Goal: Information Seeking & Learning: Learn about a topic

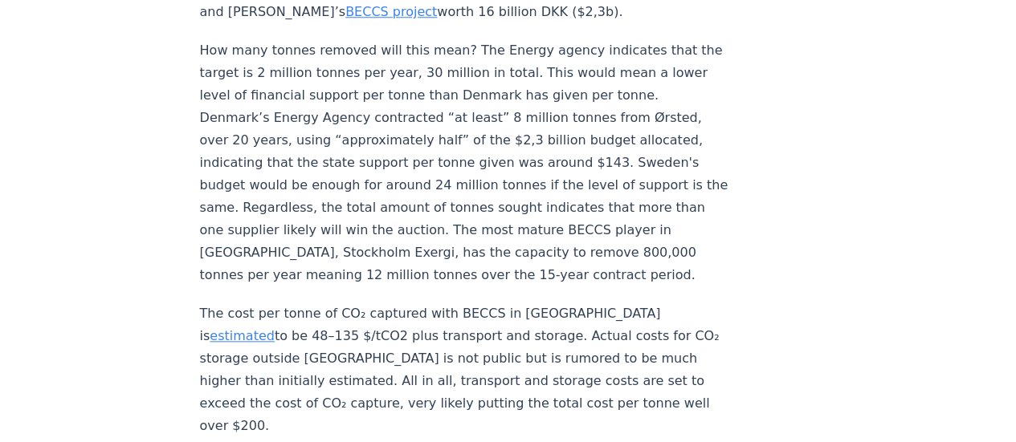
scroll to position [803, 0]
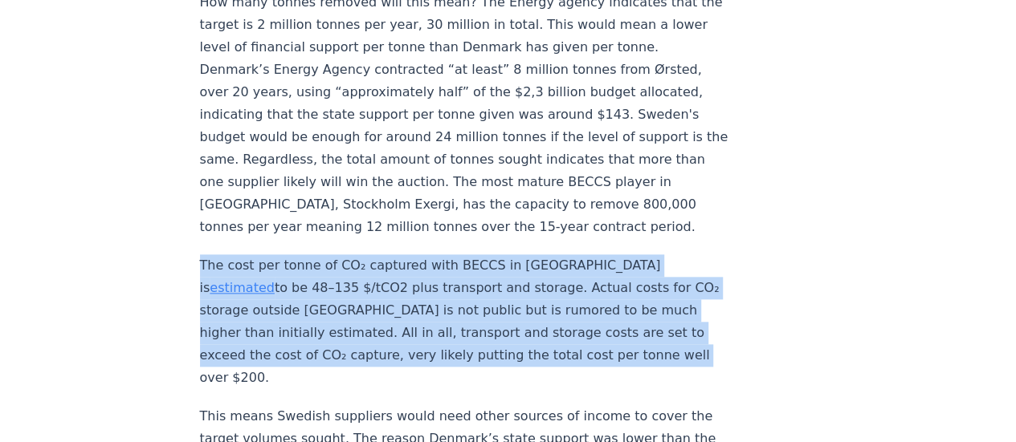
drag, startPoint x: 199, startPoint y: 219, endPoint x: 566, endPoint y: 309, distance: 377.8
click at [566, 309] on p "The cost per tonne of CO₂ captured with BECCS in [GEOGRAPHIC_DATA] is estimated…" at bounding box center [466, 322] width 532 height 135
copy p "The cost per tonne of CO₂ captured with BECCS in [GEOGRAPHIC_DATA] is estimated…"
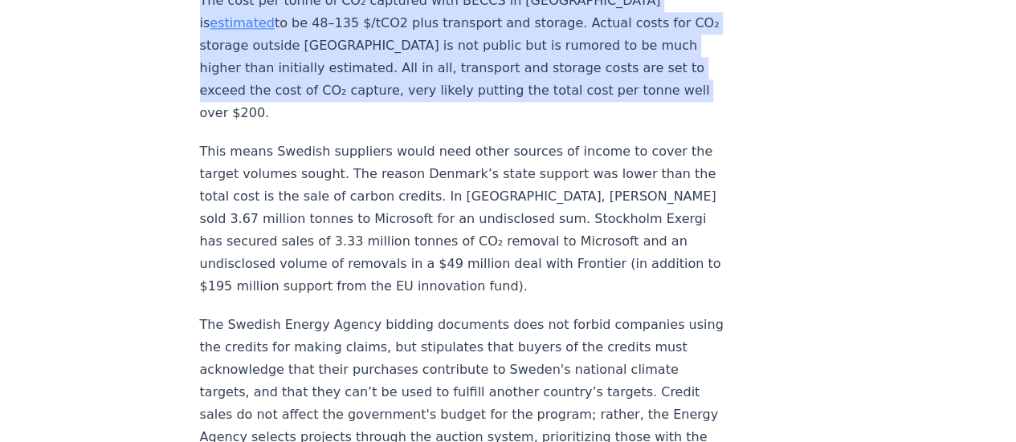
scroll to position [1044, 0]
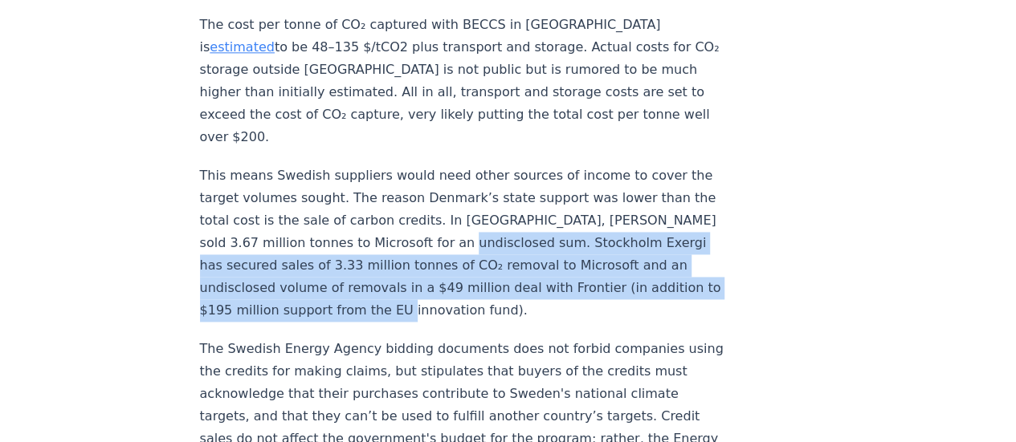
drag, startPoint x: 459, startPoint y: 174, endPoint x: 482, endPoint y: 240, distance: 69.6
click at [482, 240] on p "This means Swedish suppliers would need other sources of income to cover the ta…" at bounding box center [466, 243] width 532 height 157
copy p "Stockholm Exergi has secured sales of 3.33 million tonnes of CO₂ removal to Mic…"
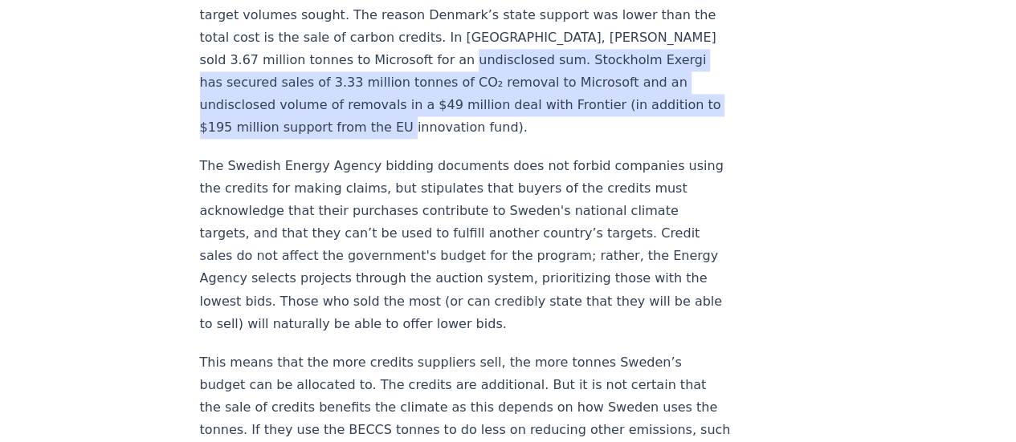
scroll to position [1205, 0]
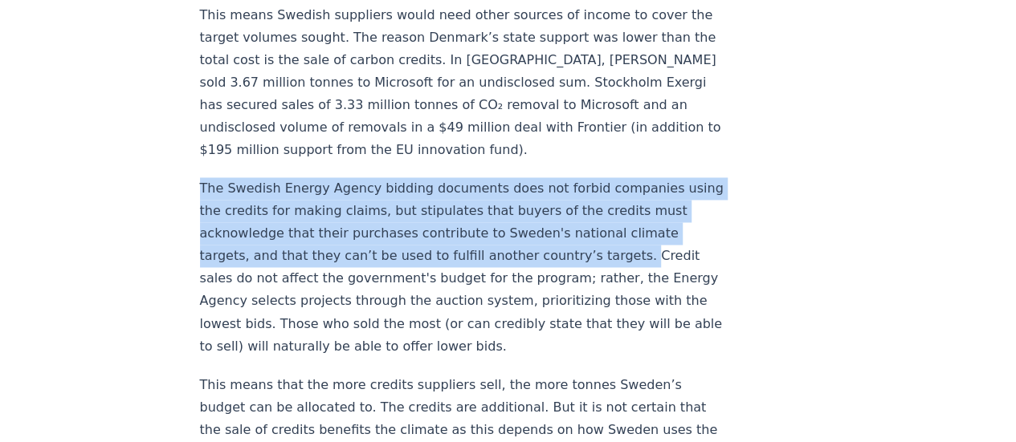
drag, startPoint x: 201, startPoint y: 116, endPoint x: 613, endPoint y: 194, distance: 419.1
click at [613, 194] on p "The Swedish Energy Agency bidding documents does not forbid companies using the…" at bounding box center [466, 267] width 532 height 180
copy p "The Swedish Energy Agency bidding documents does not forbid companies using the…"
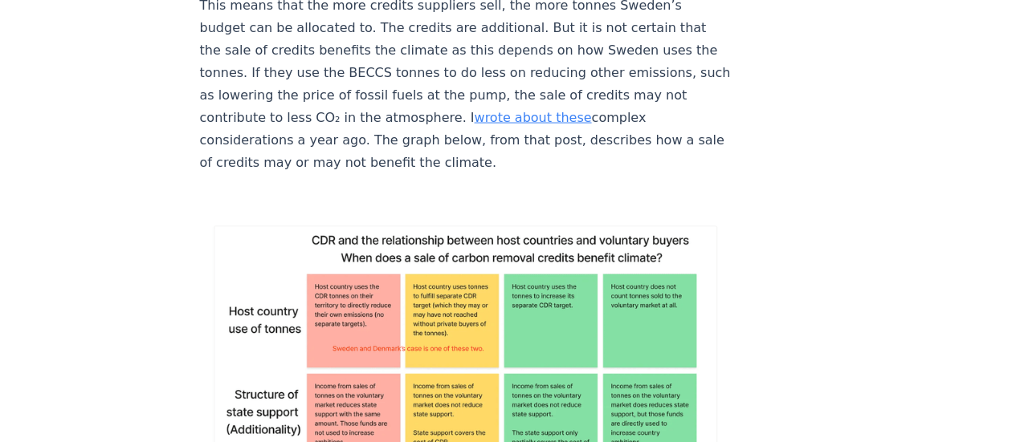
scroll to position [1686, 0]
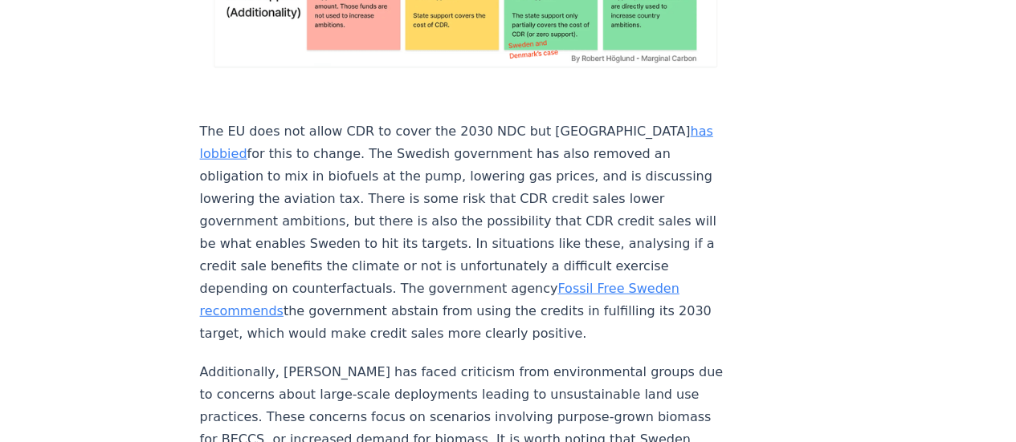
scroll to position [2088, 0]
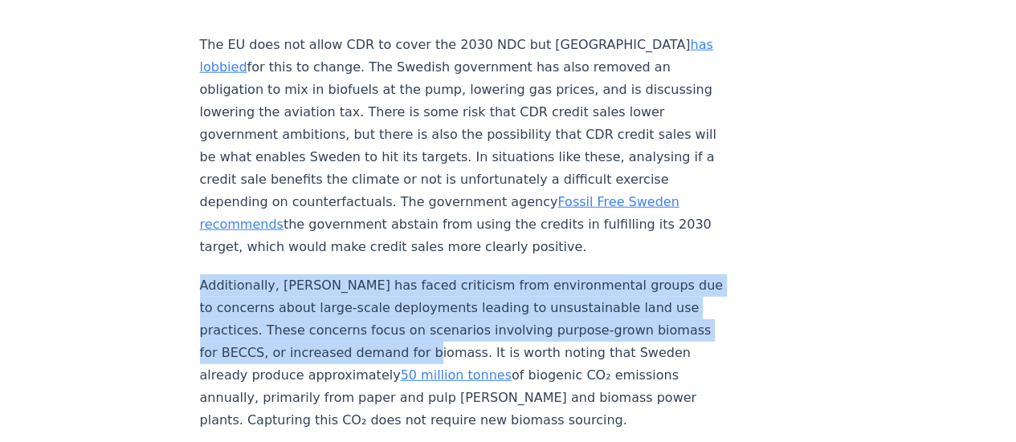
drag, startPoint x: 198, startPoint y: 182, endPoint x: 465, endPoint y: 253, distance: 276.6
copy p "Additionally, [PERSON_NAME] has faced criticism from environmental groups due t…"
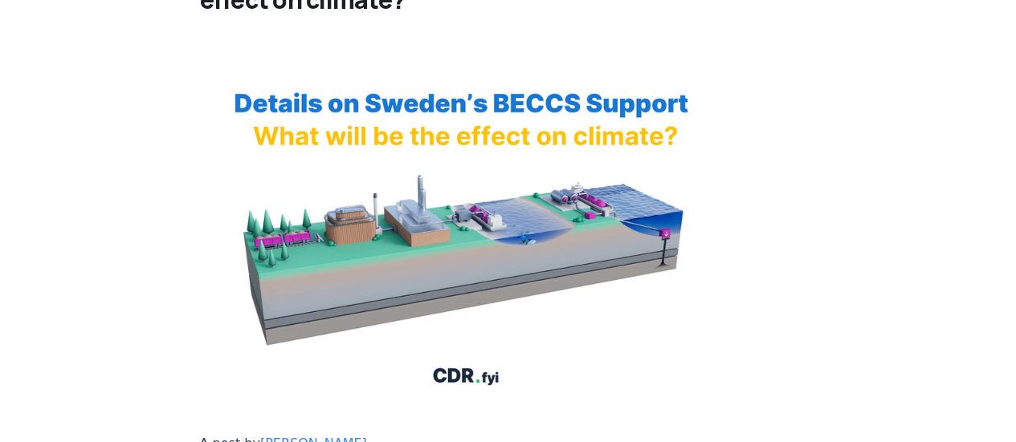
scroll to position [0, 0]
